Goal: Navigation & Orientation: Find specific page/section

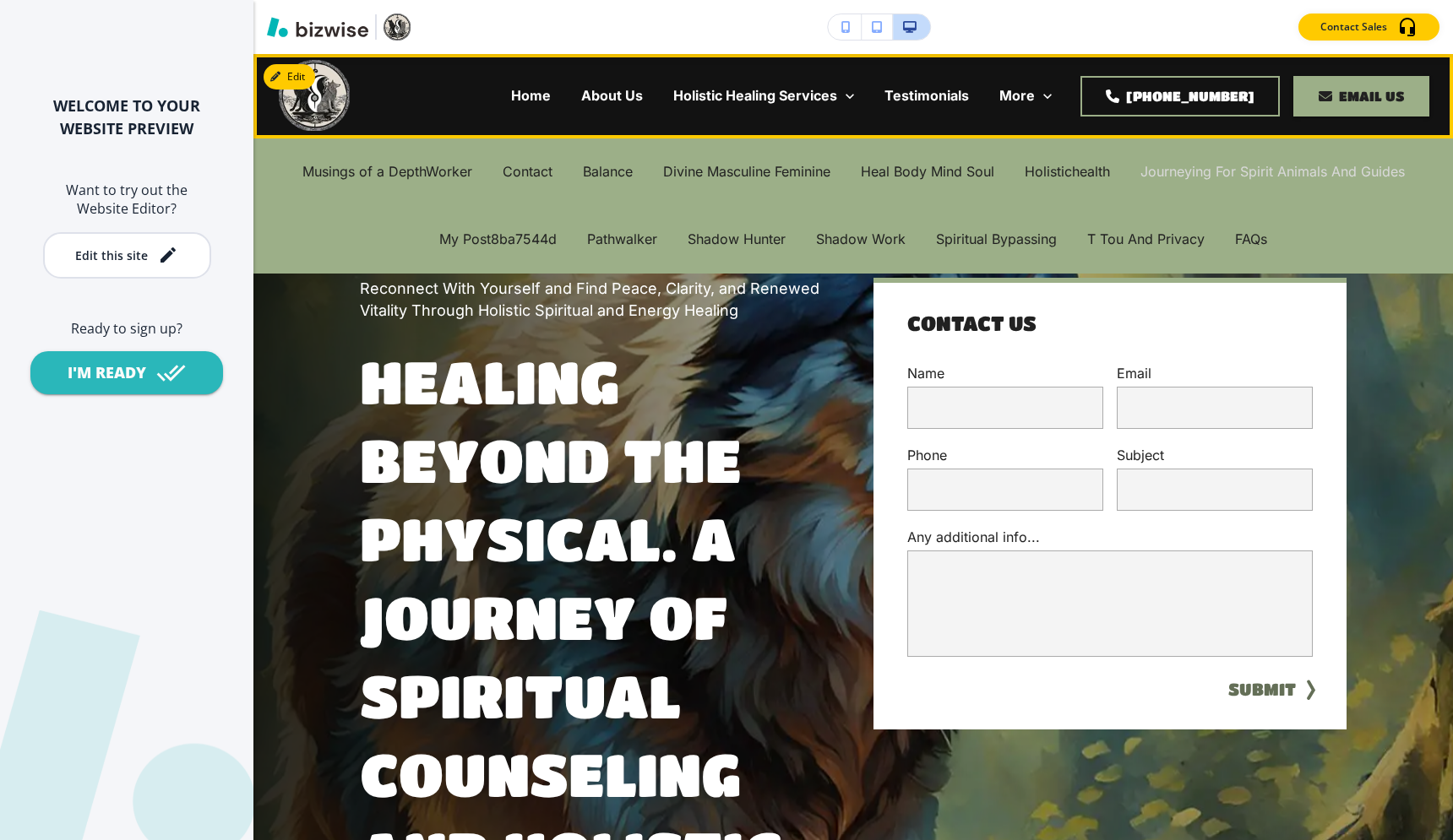
click at [1173, 165] on p "Journeying For Spirit Animals And Guides" at bounding box center [1273, 172] width 265 height 20
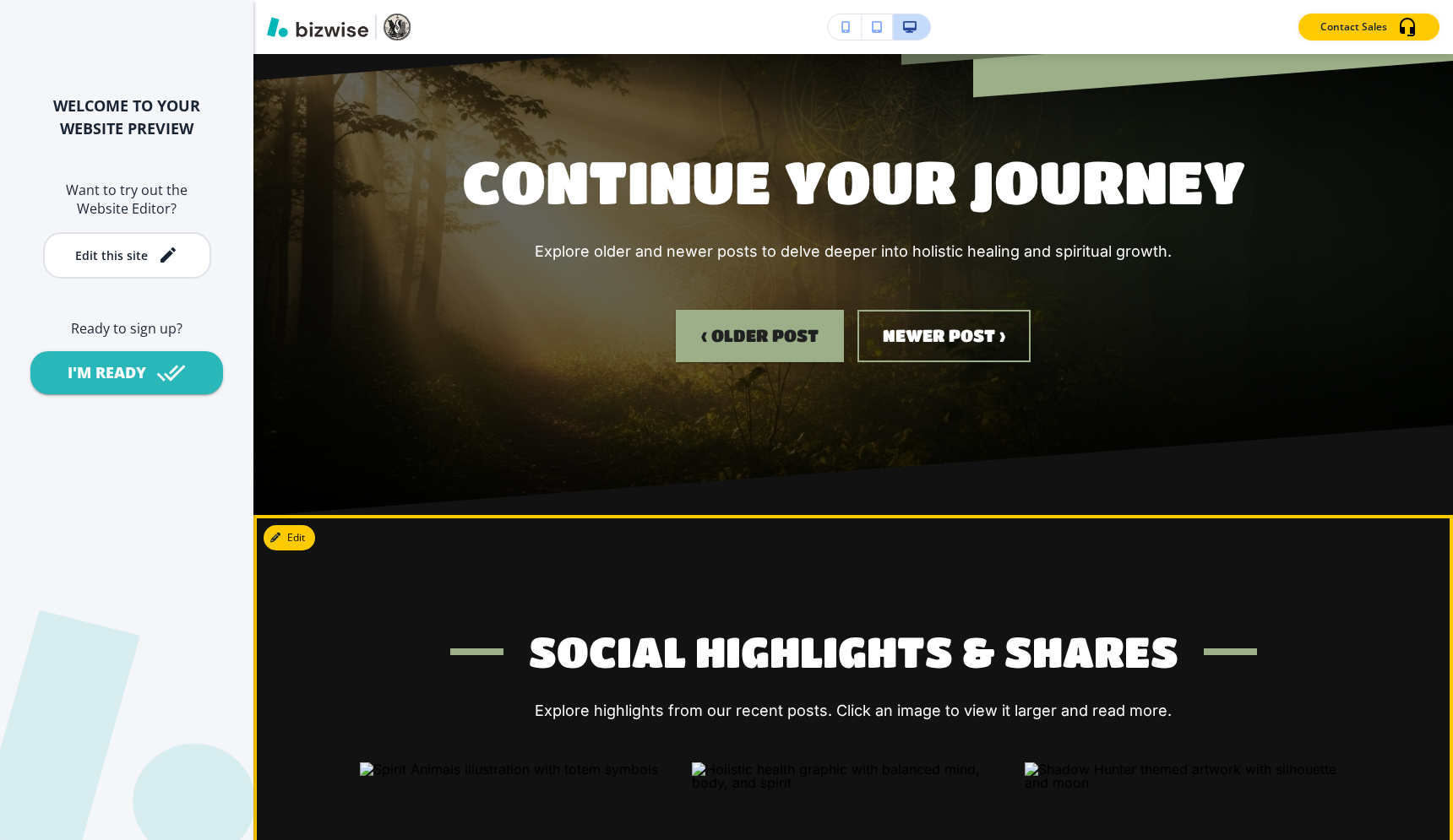
scroll to position [735, 0]
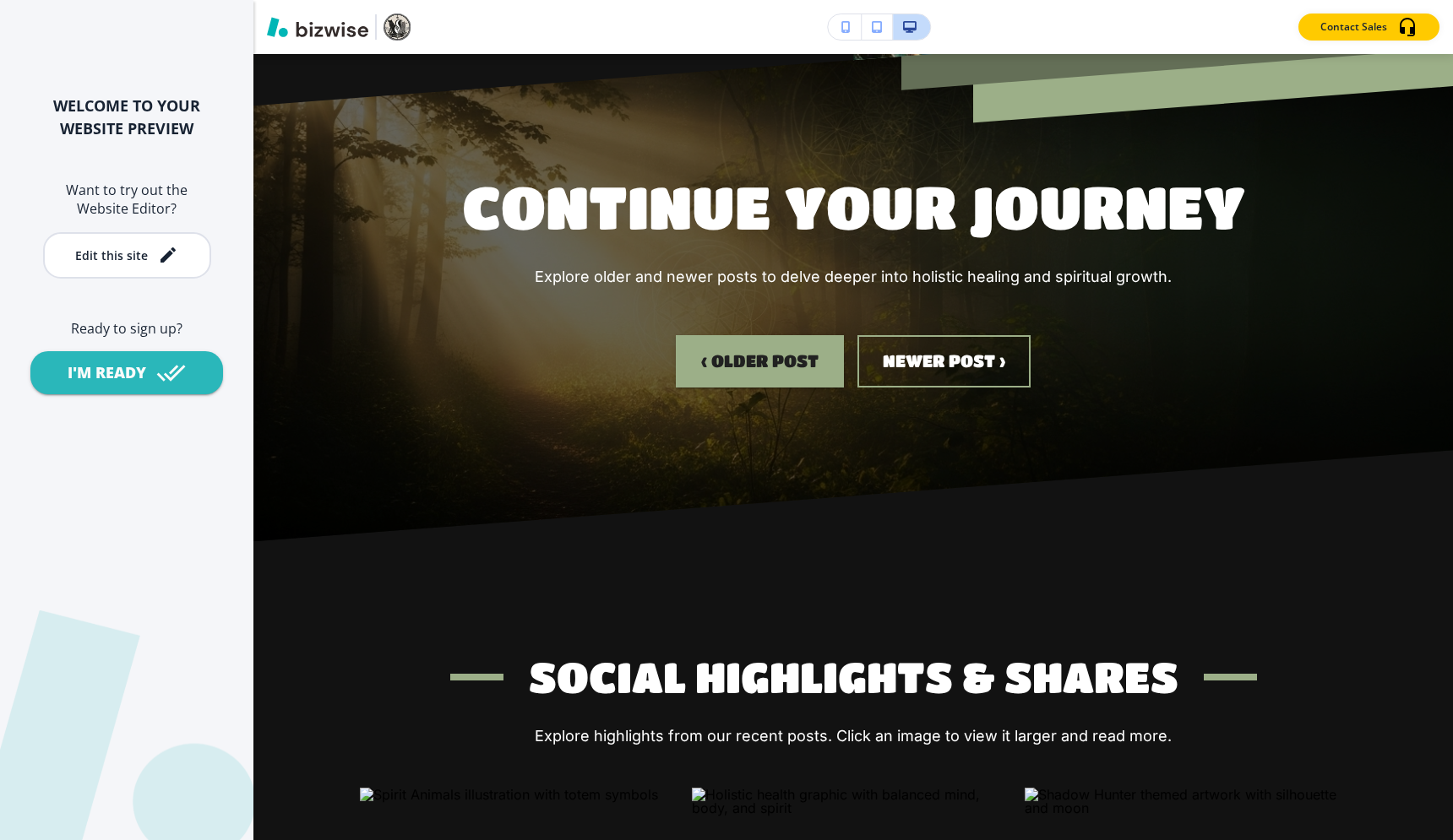
click at [398, 25] on img "button" at bounding box center [397, 27] width 27 height 27
